Goal: Information Seeking & Learning: Learn about a topic

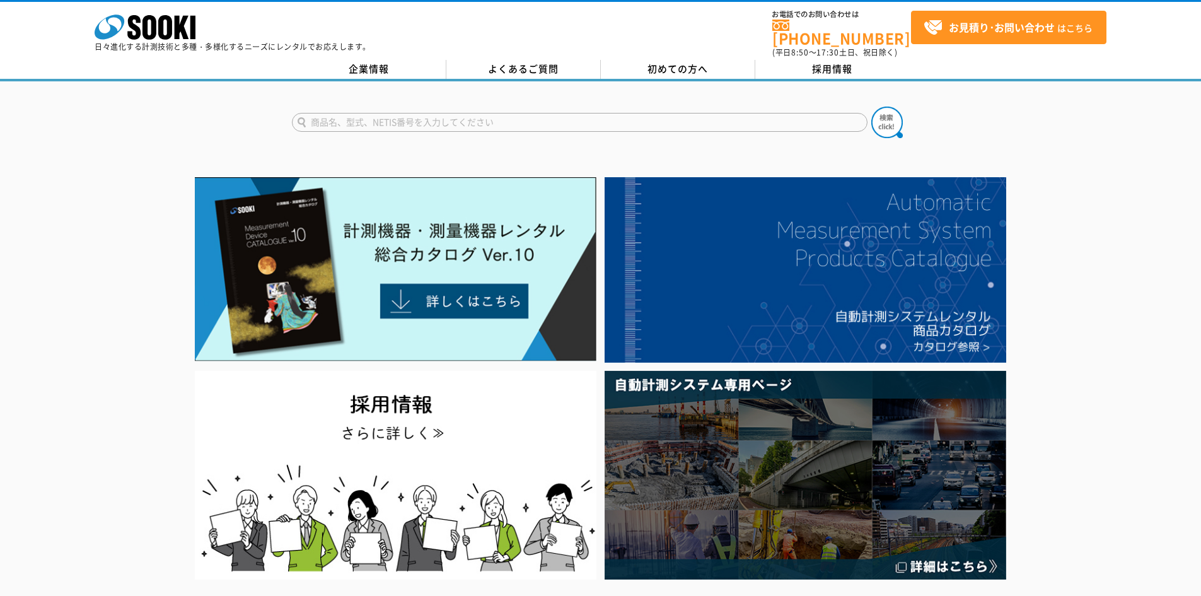
click at [459, 113] on input "text" at bounding box center [579, 122] width 575 height 19
type input "監視カメラ"
click at [871, 107] on button at bounding box center [887, 123] width 32 height 32
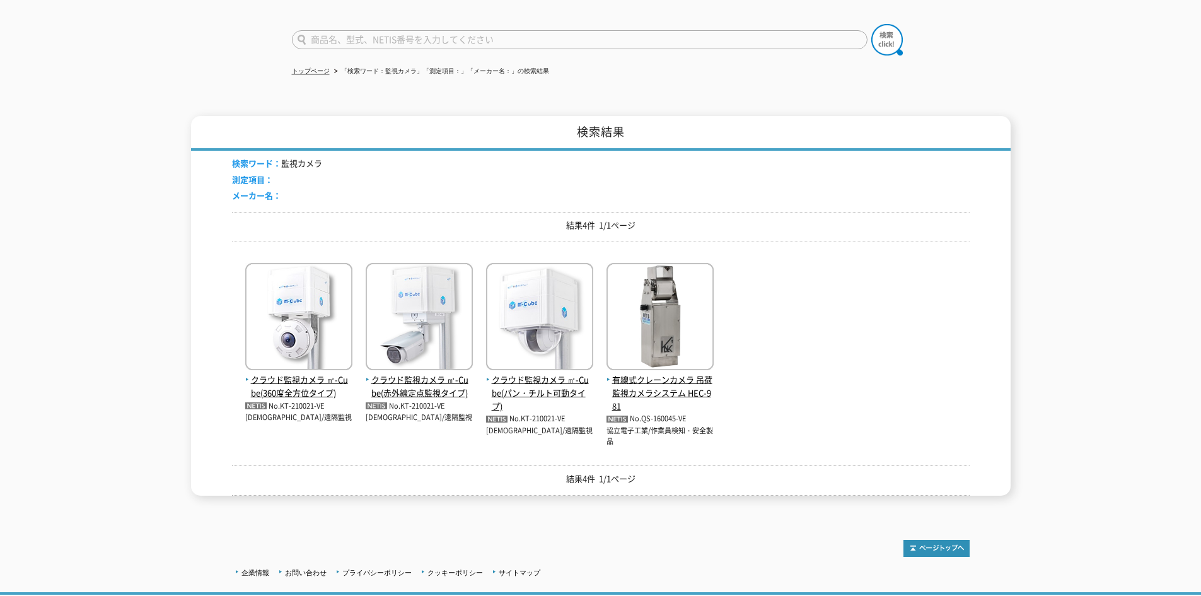
scroll to position [63, 0]
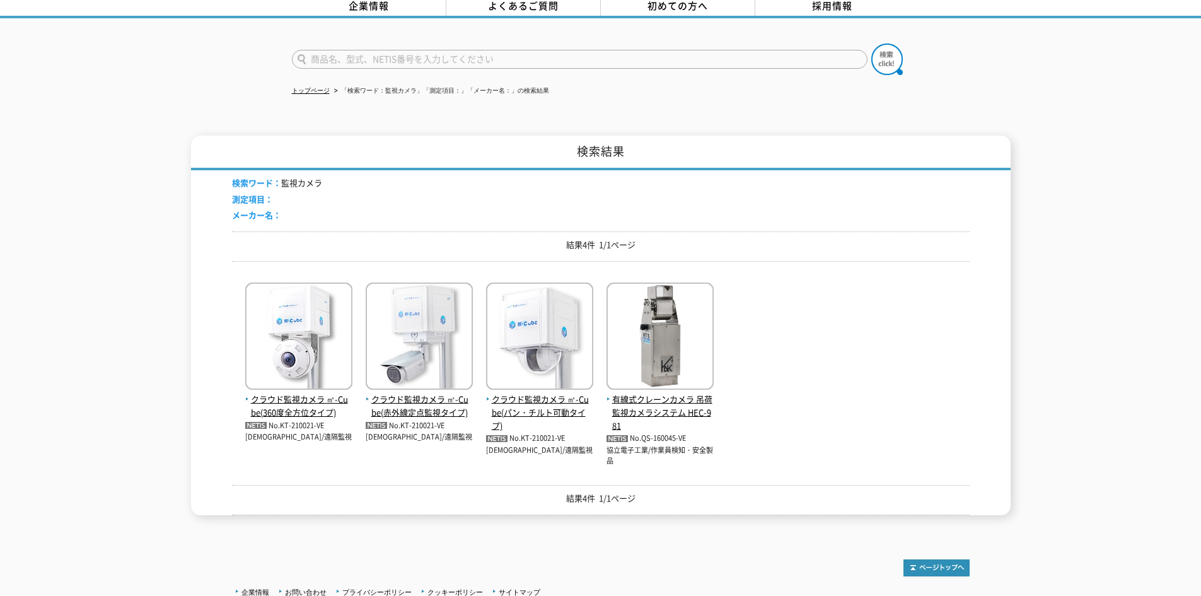
click at [416, 50] on input "text" at bounding box center [579, 59] width 575 height 19
type input "某"
type input "某違反対策"
click at [871, 43] on button at bounding box center [887, 59] width 32 height 32
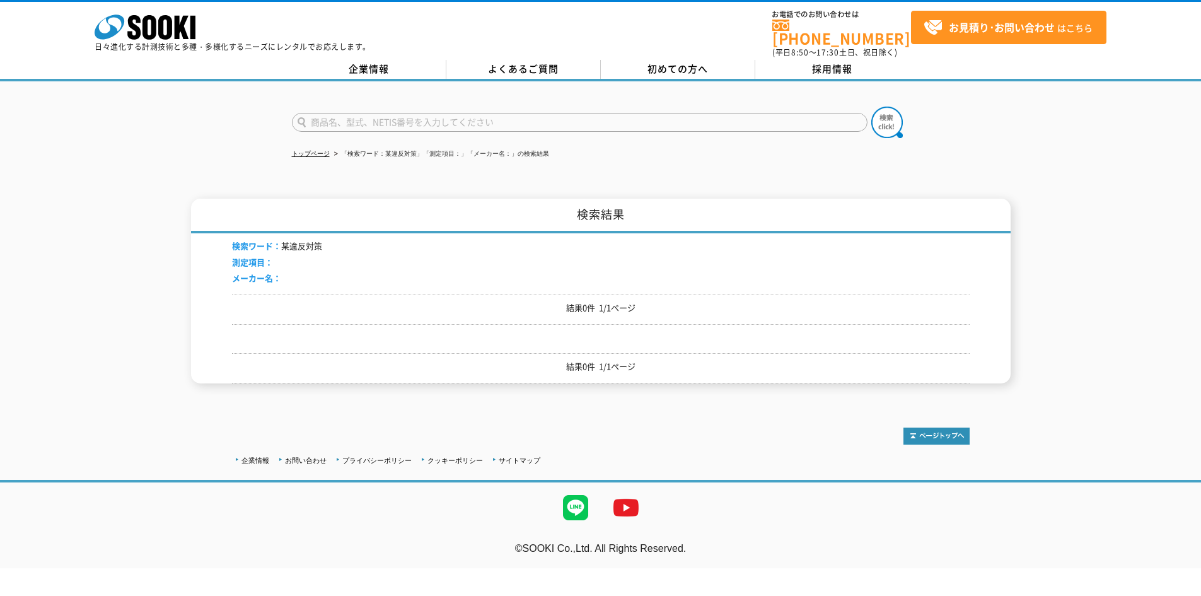
drag, startPoint x: 340, startPoint y: 118, endPoint x: 344, endPoint y: 110, distance: 9.0
click at [340, 117] on input "text" at bounding box center [579, 122] width 575 height 19
type input "防犯対策"
click at [871, 107] on button at bounding box center [887, 123] width 32 height 32
click at [505, 113] on input "text" at bounding box center [579, 122] width 575 height 19
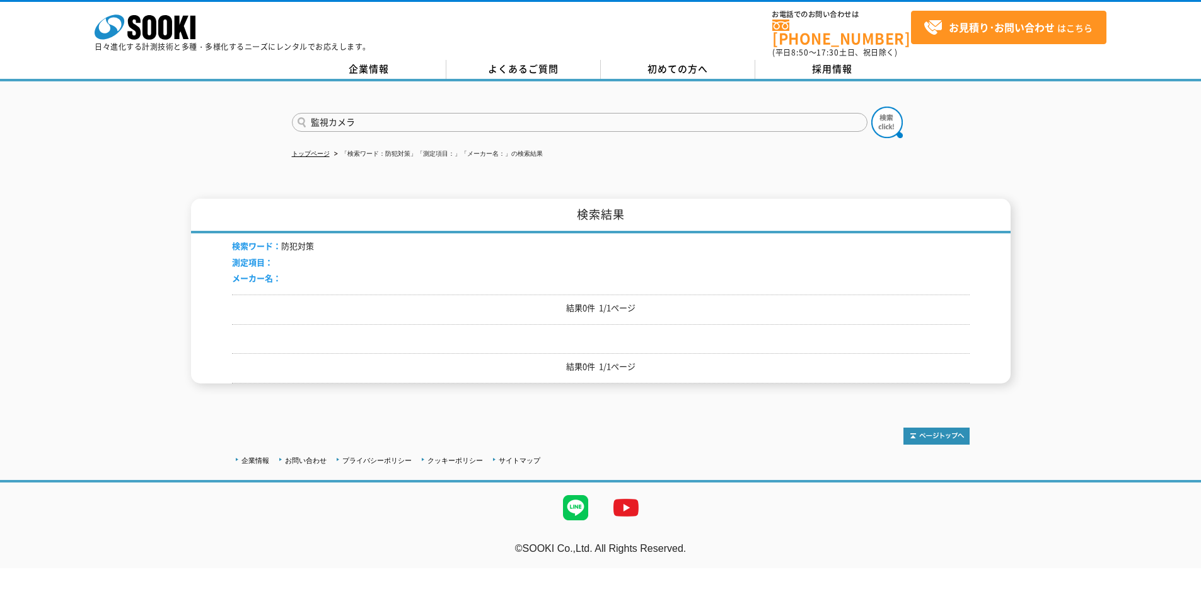
type input "監視カメラ"
click at [871, 107] on button at bounding box center [887, 123] width 32 height 32
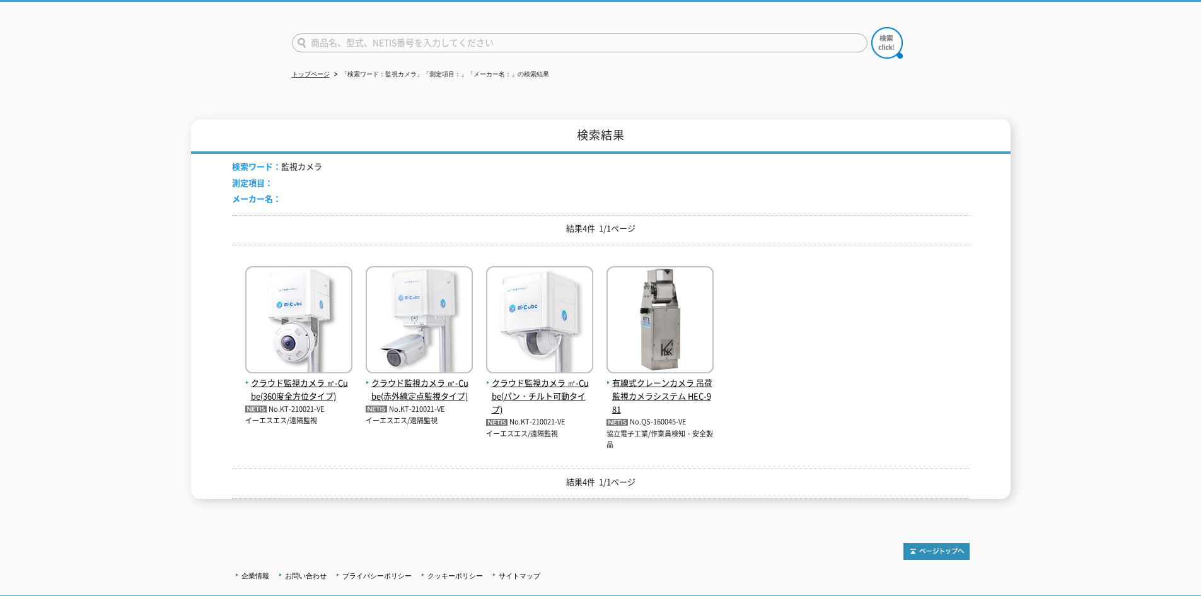
scroll to position [160, 0]
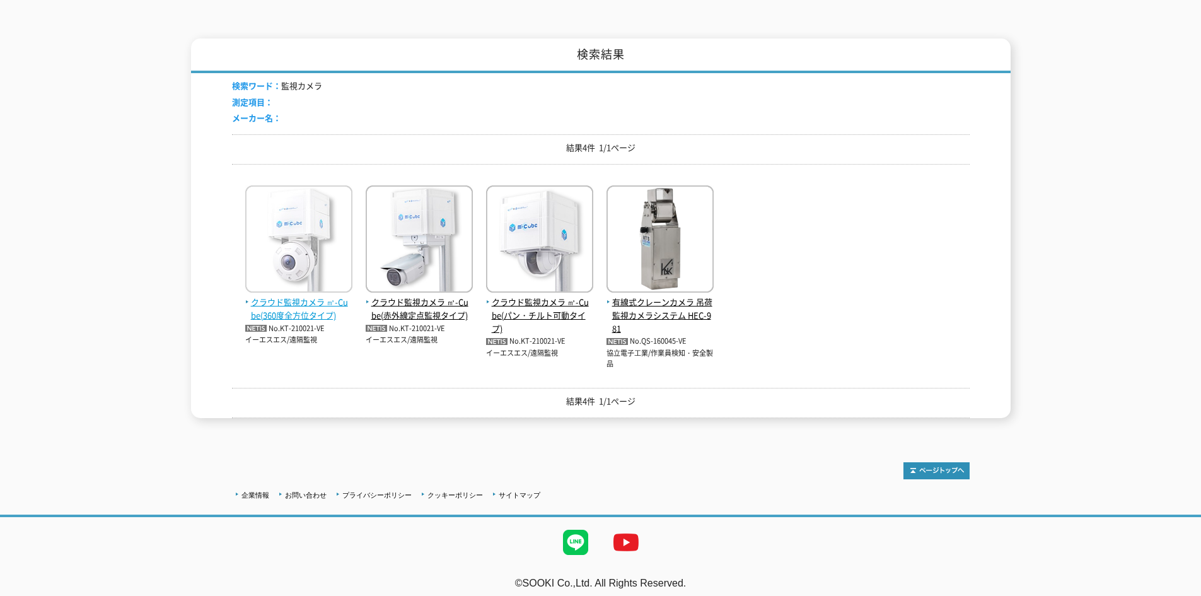
click at [299, 257] on img at bounding box center [298, 240] width 107 height 110
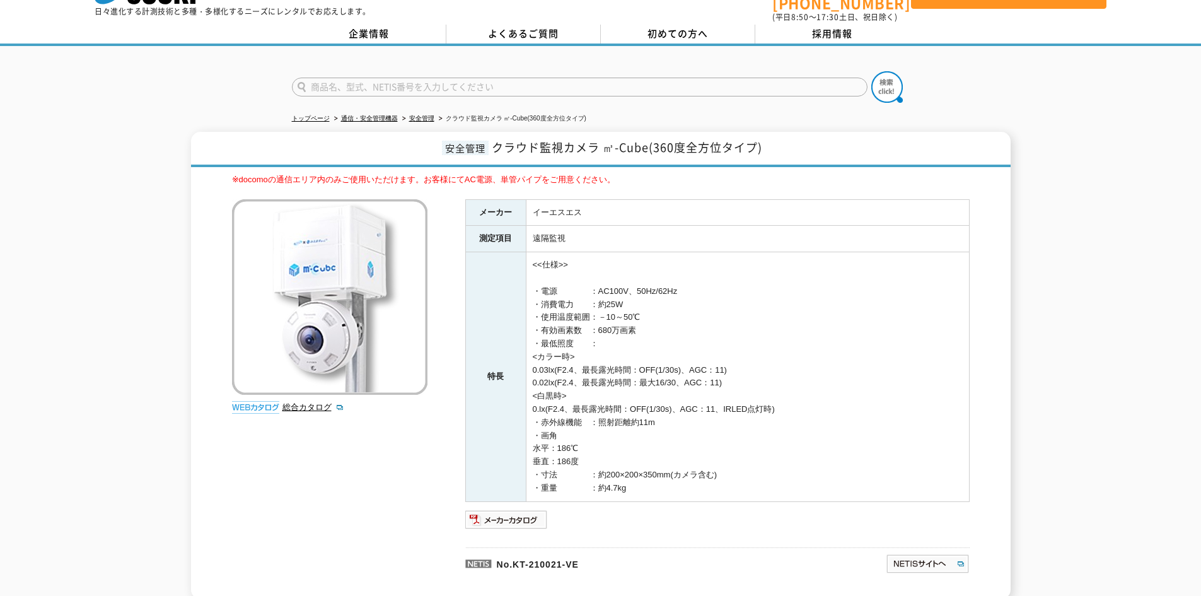
scroll to position [126, 0]
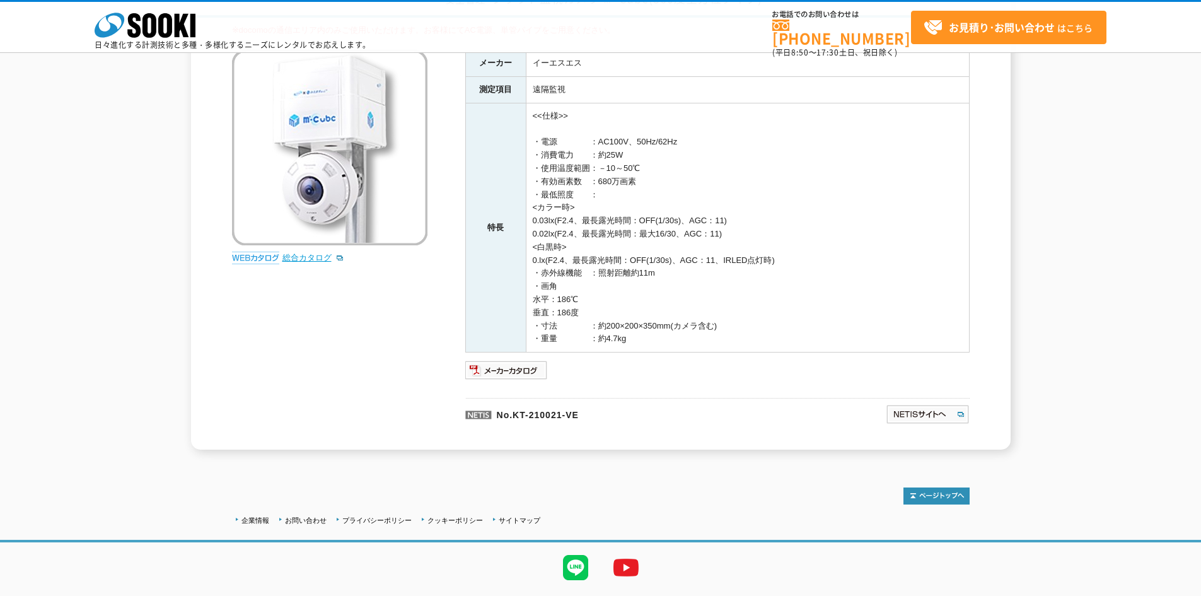
click at [289, 257] on link "総合カタログ" at bounding box center [313, 257] width 62 height 9
